Goal: Transaction & Acquisition: Purchase product/service

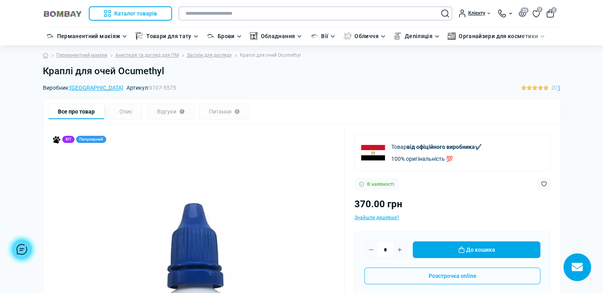
click at [256, 11] on input "text" at bounding box center [315, 13] width 274 height 14
click at [241, 10] on input "text" at bounding box center [315, 13] width 274 height 14
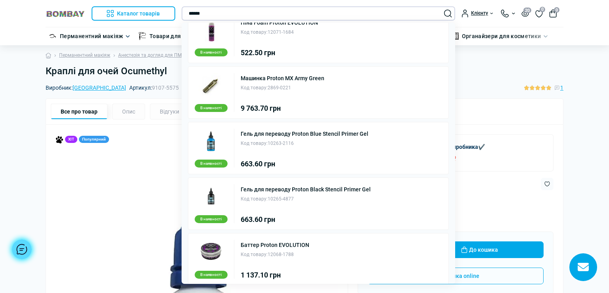
scroll to position [205, 0]
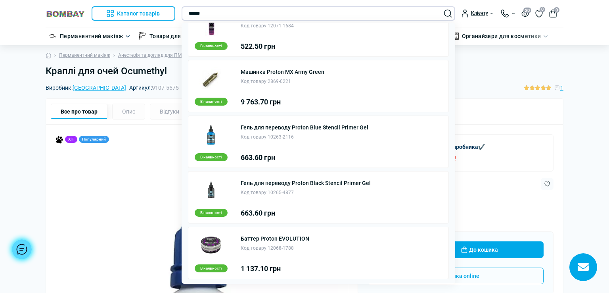
type input "******"
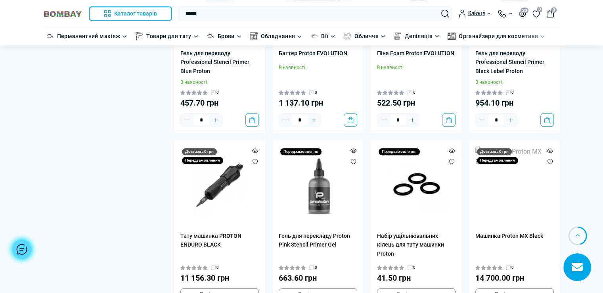
scroll to position [793, 0]
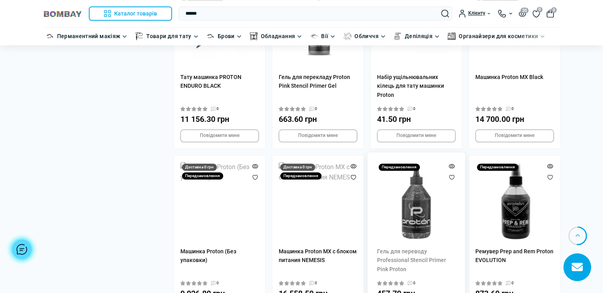
click at [416, 226] on img at bounding box center [416, 201] width 79 height 79
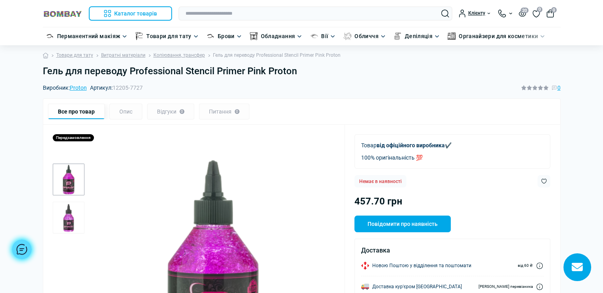
click at [302, 71] on h1 "Гель для переводу Professional Stencil Primer Pink Proton" at bounding box center [302, 70] width 518 height 11
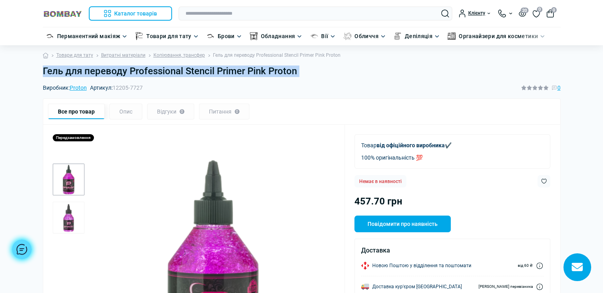
click at [302, 71] on h1 "Гель для переводу Professional Stencil Primer Pink Proton" at bounding box center [302, 70] width 518 height 11
copy main "Гель для переводу Professional Stencil Primer Pink Proton"
